Goal: Register for event/course

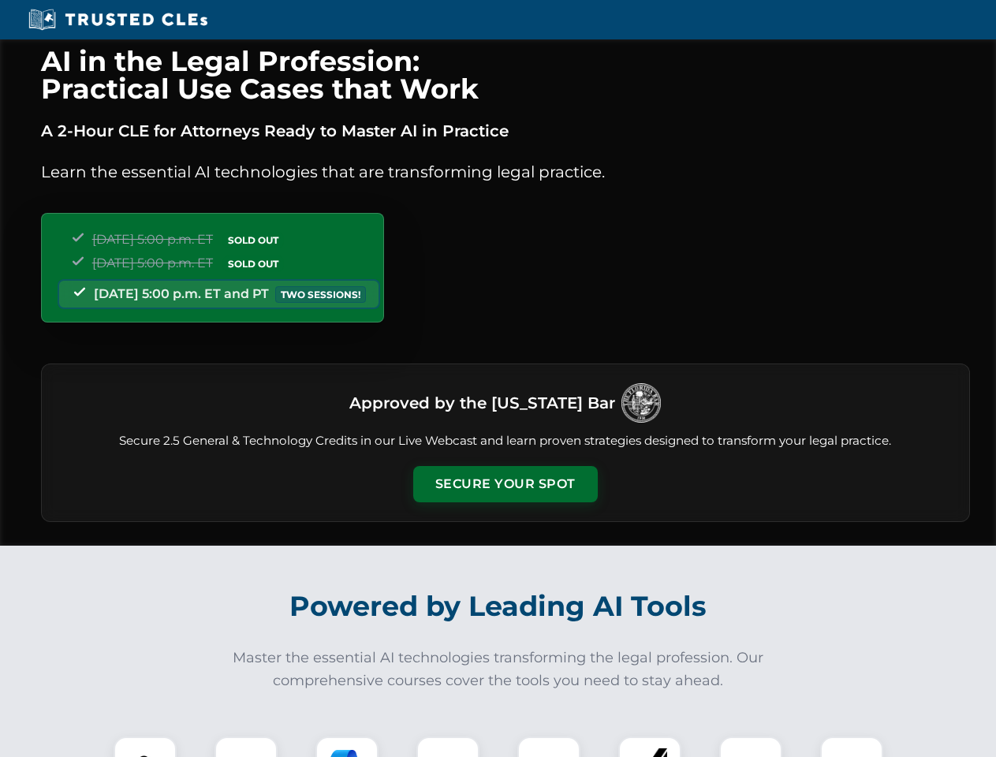
click at [504, 484] on button "Secure Your Spot" at bounding box center [505, 484] width 184 height 36
click at [145, 746] on img at bounding box center [145, 768] width 46 height 46
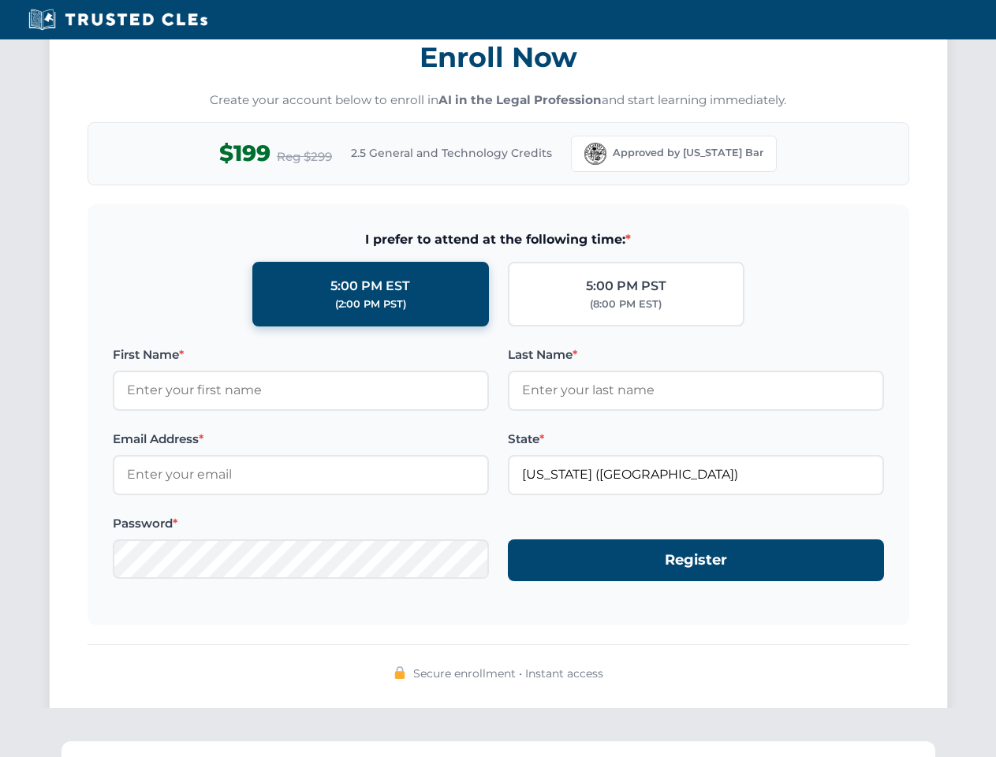
scroll to position [1547, 0]
